Goal: Information Seeking & Learning: Stay updated

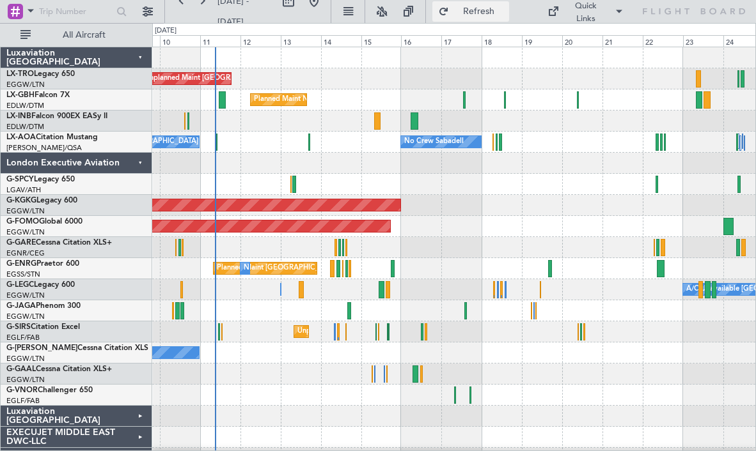
click at [469, 13] on span "Refresh" at bounding box center [478, 11] width 54 height 9
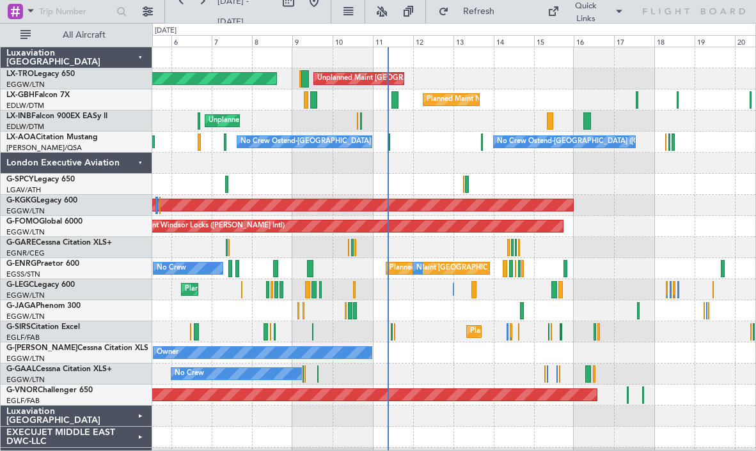
click at [441, 157] on div at bounding box center [453, 163] width 603 height 21
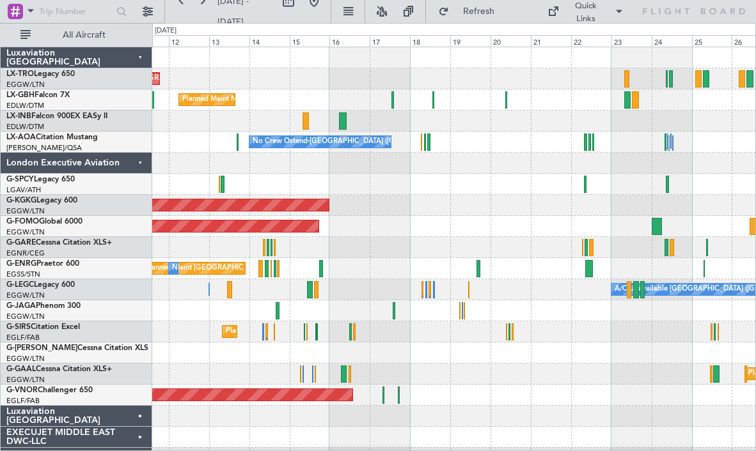
click at [353, 157] on div at bounding box center [453, 163] width 603 height 21
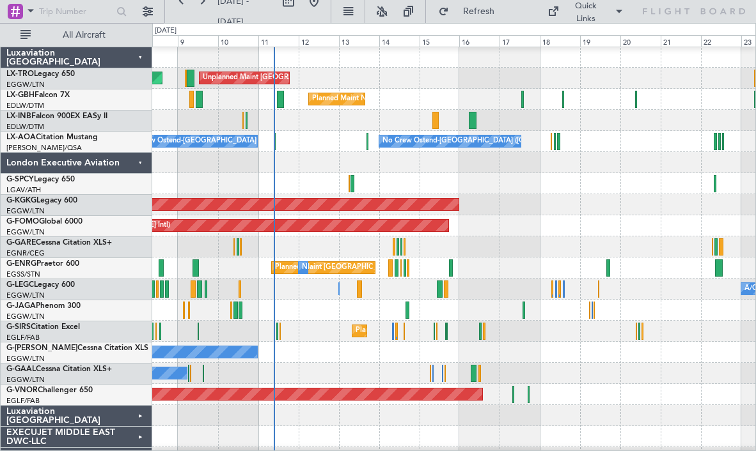
scroll to position [1, 0]
click at [338, 160] on div at bounding box center [453, 162] width 603 height 21
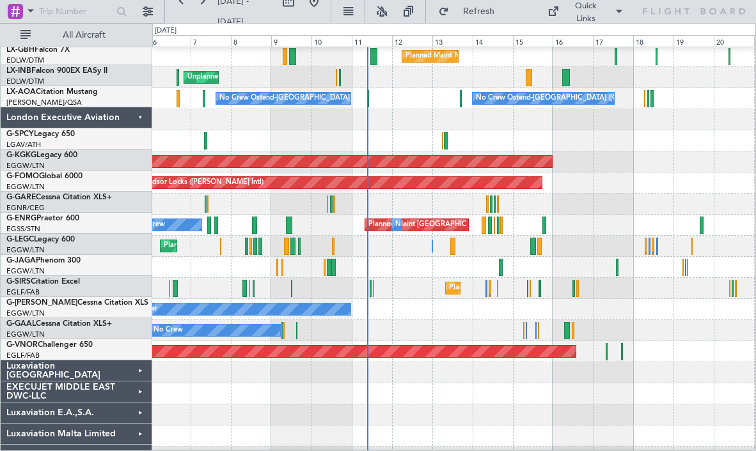
scroll to position [43, 0]
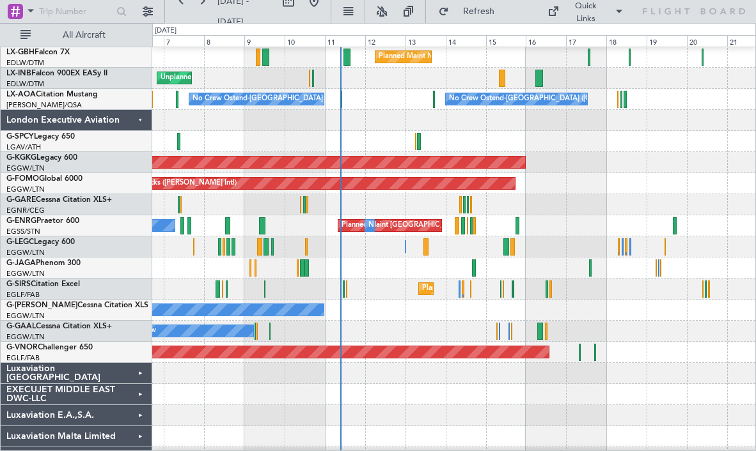
click at [317, 340] on div "No Crew" at bounding box center [453, 331] width 603 height 21
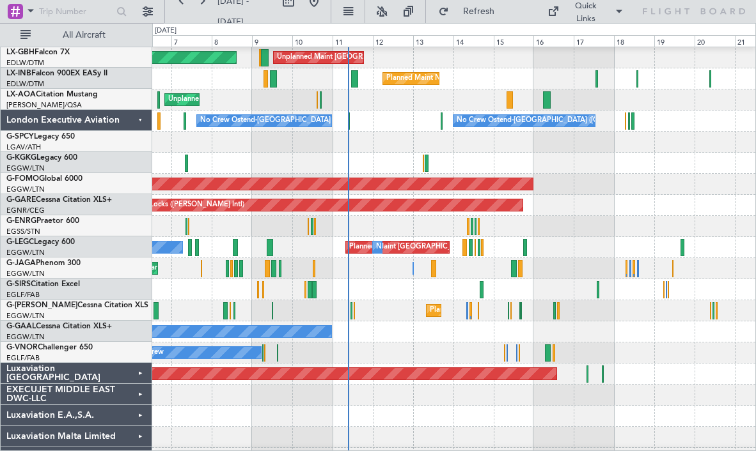
scroll to position [0, 0]
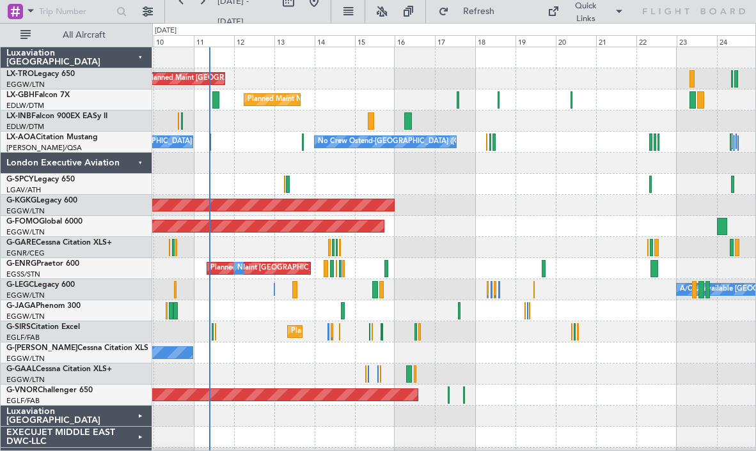
click at [255, 178] on div "Unplanned Maint [GEOGRAPHIC_DATA] ([GEOGRAPHIC_DATA]) Planned Maint [GEOGRAPHIC…" at bounding box center [453, 289] width 603 height 485
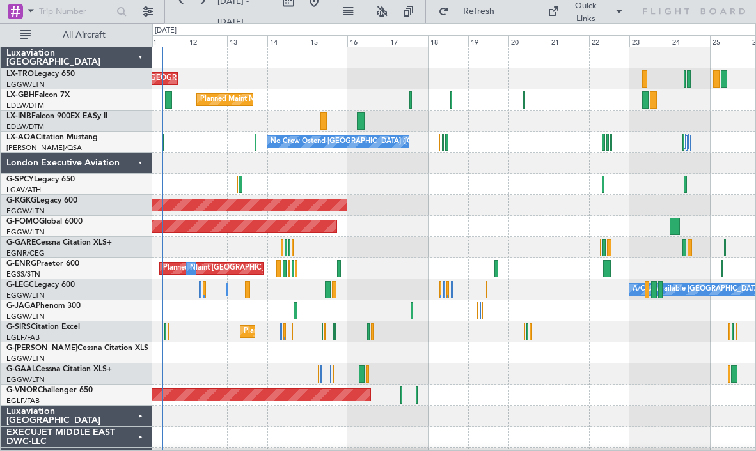
click at [448, 134] on div "No Crew Ostend-[GEOGRAPHIC_DATA] ([GEOGRAPHIC_DATA]) No Crew Ostend-[GEOGRAPHIC…" at bounding box center [453, 142] width 603 height 21
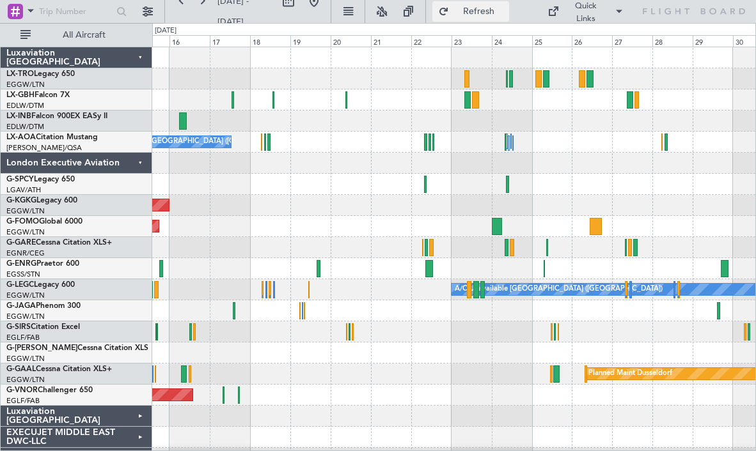
click at [464, 9] on button "Refresh" at bounding box center [470, 11] width 77 height 20
click at [481, 21] on button "Refresh" at bounding box center [470, 11] width 77 height 20
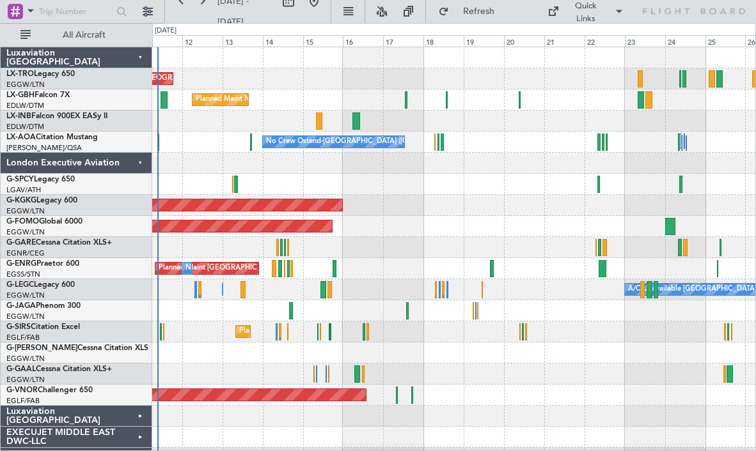
click at [467, 224] on div "Planned Maint Windsor Locks ([PERSON_NAME] Intl)" at bounding box center [453, 226] width 603 height 21
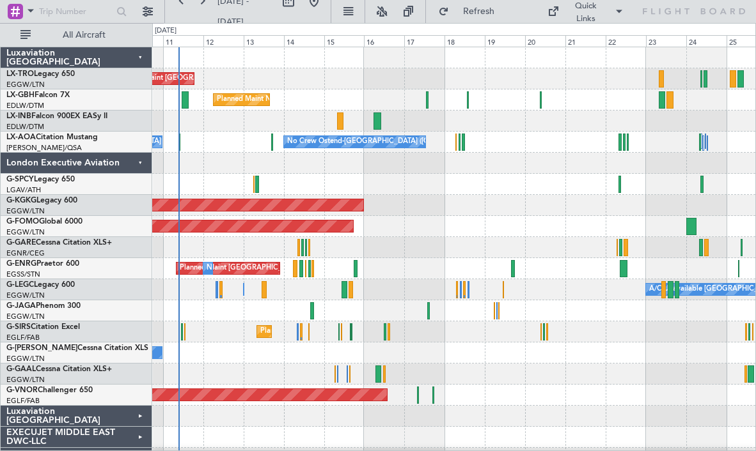
click at [510, 224] on div "Planned Maint Windsor Locks ([PERSON_NAME] Intl)" at bounding box center [453, 226] width 603 height 21
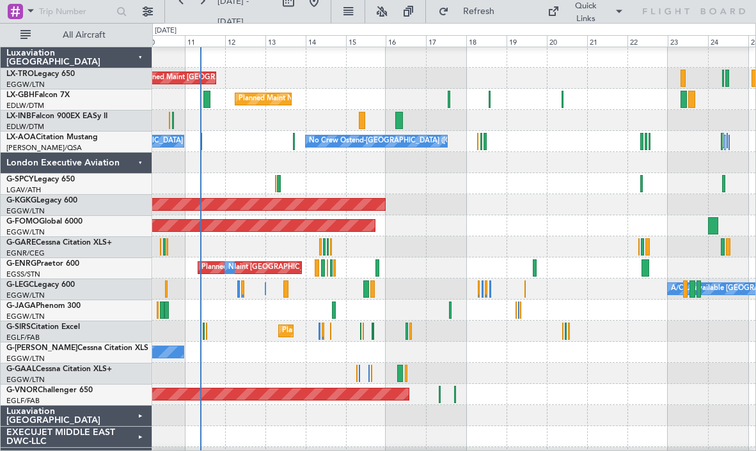
scroll to position [1, 0]
click at [496, 15] on span "Refresh" at bounding box center [478, 11] width 54 height 9
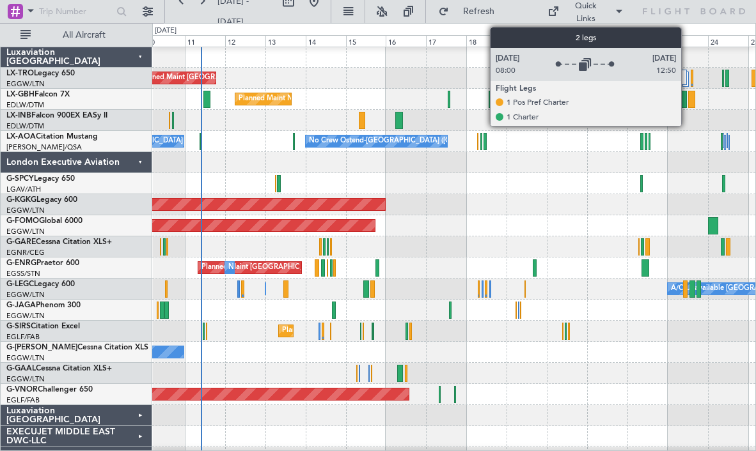
click at [687, 82] on div at bounding box center [685, 79] width 6 height 15
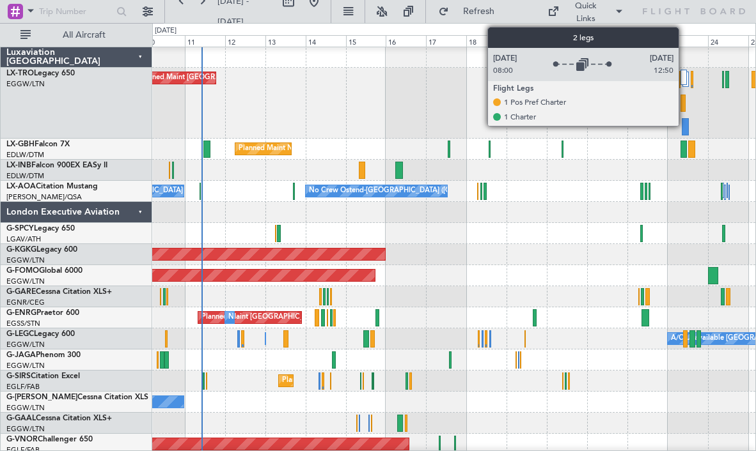
click at [684, 76] on div at bounding box center [683, 77] width 6 height 15
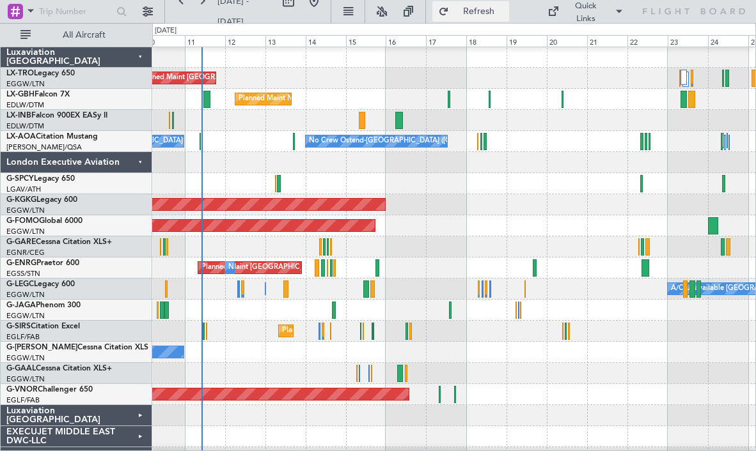
click at [477, 11] on span "Refresh" at bounding box center [478, 11] width 54 height 9
